Goal: Transaction & Acquisition: Purchase product/service

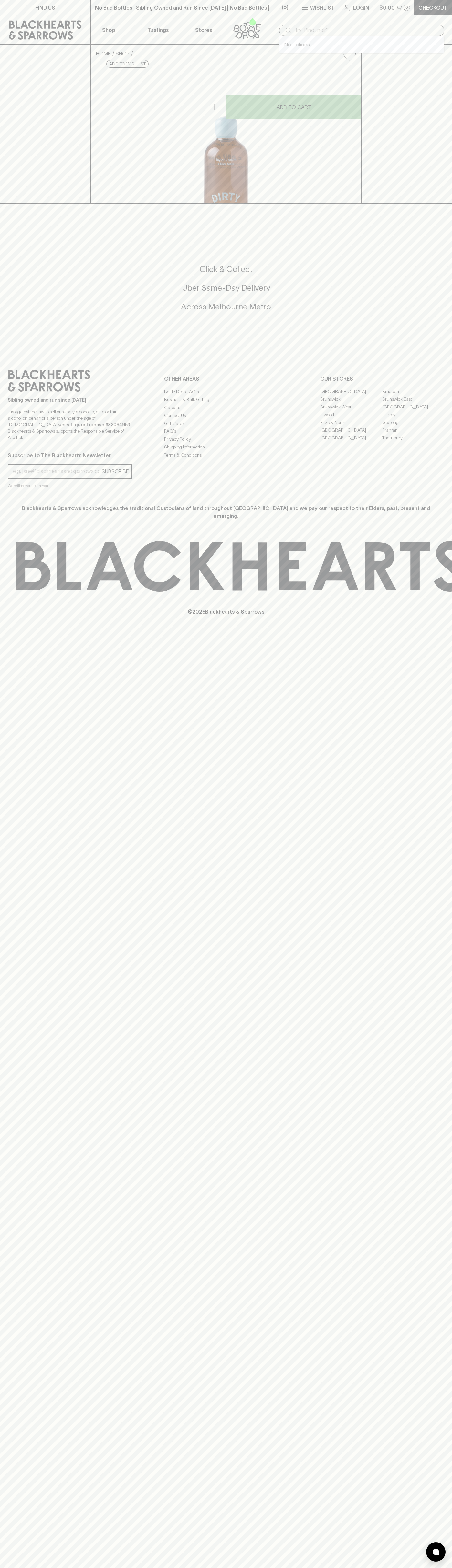
click at [335, 30] on input "text" at bounding box center [366, 30] width 144 height 10
click at [448, 1137] on div "FIND US | No Bad Bottles | Sibling Owned and Run Since 2006 | No Bad Bottles | …" at bounding box center [226, 784] width 452 height 1568
click at [298, 1567] on html "FIND US | No Bad Bottles | Sibling Owned and Run Since 2006 | No Bad Bottles | …" at bounding box center [226, 784] width 452 height 1568
click at [26, 844] on div "FIND US | No Bad Bottles | Sibling Owned and Run Since 2006 | No Bad Bottles | …" at bounding box center [226, 784] width 452 height 1568
